Goal: Information Seeking & Learning: Learn about a topic

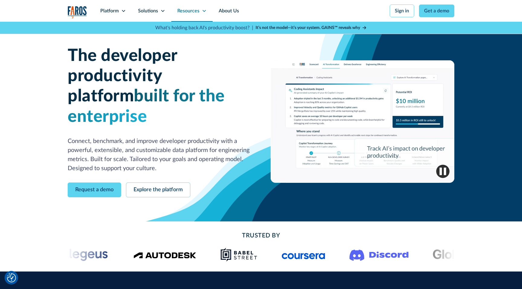
click at [181, 8] on div "Resources" at bounding box center [188, 10] width 22 height 7
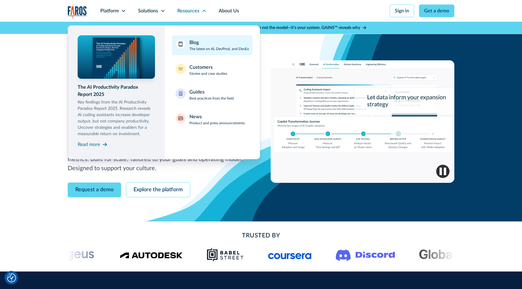
click at [194, 47] on p "The latest on AI, DevProd, and DevEx" at bounding box center [218, 48] width 59 height 5
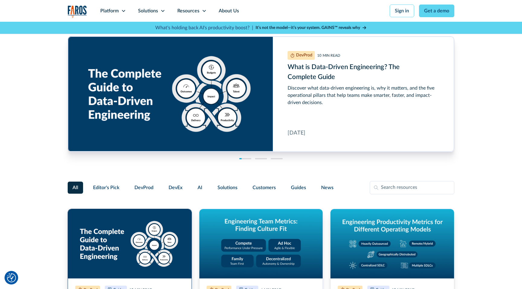
click at [146, 228] on link "What is Data-Driven Engineering? The Complete Guide" at bounding box center [130, 289] width 124 height 160
